Goal: Find contact information: Find contact information

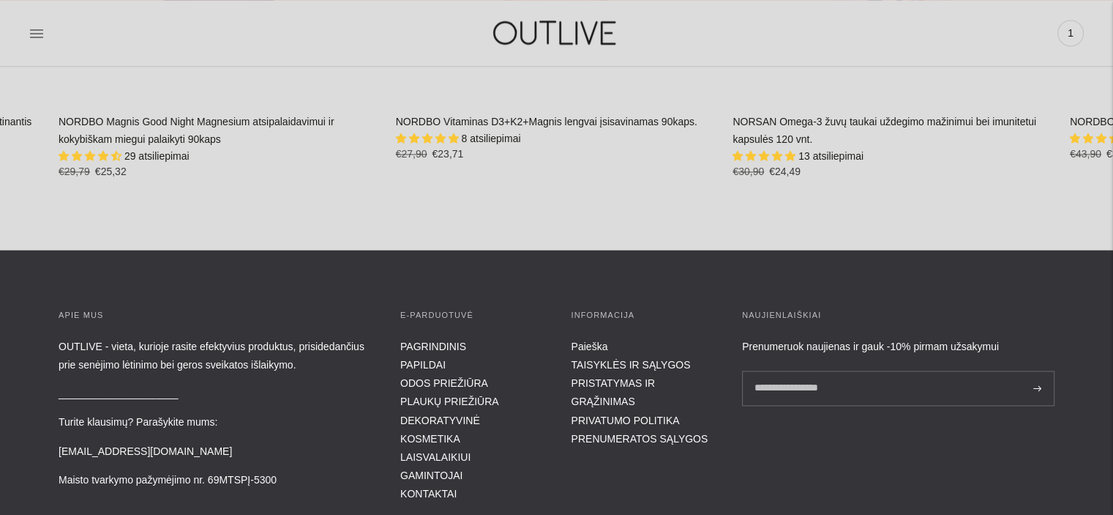
scroll to position [2457, 0]
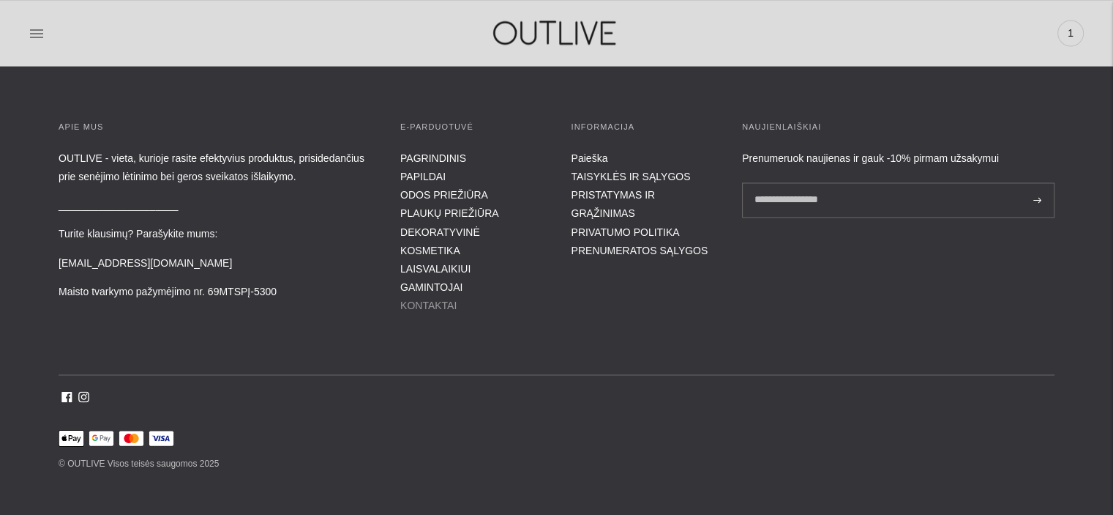
click at [431, 299] on link "KONTAKTAI" at bounding box center [428, 305] width 56 height 12
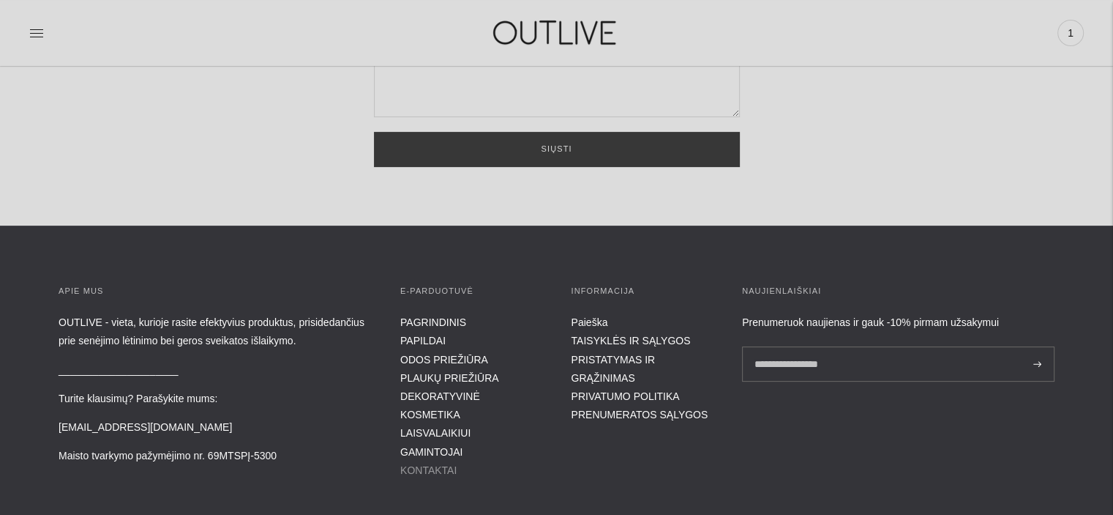
click at [425, 464] on link "KONTAKTAI" at bounding box center [428, 470] width 56 height 12
